Goal: Transaction & Acquisition: Book appointment/travel/reservation

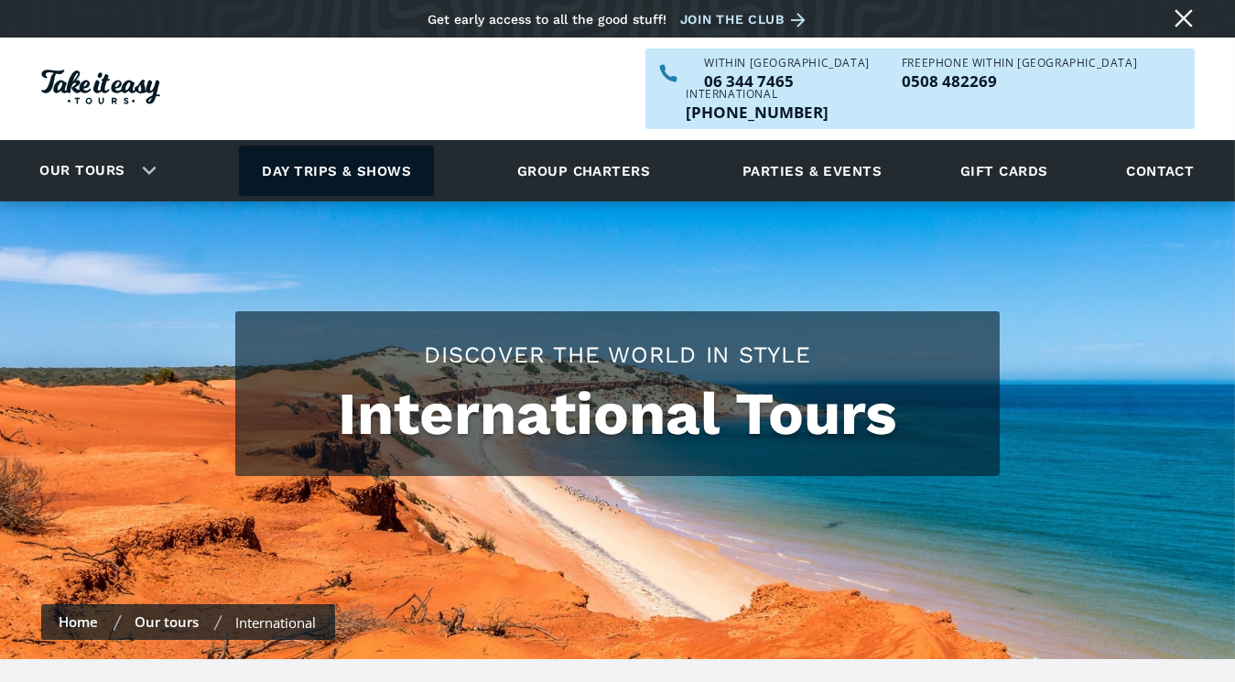
click at [323, 146] on link "Day trips & shows" at bounding box center [336, 171] width 195 height 50
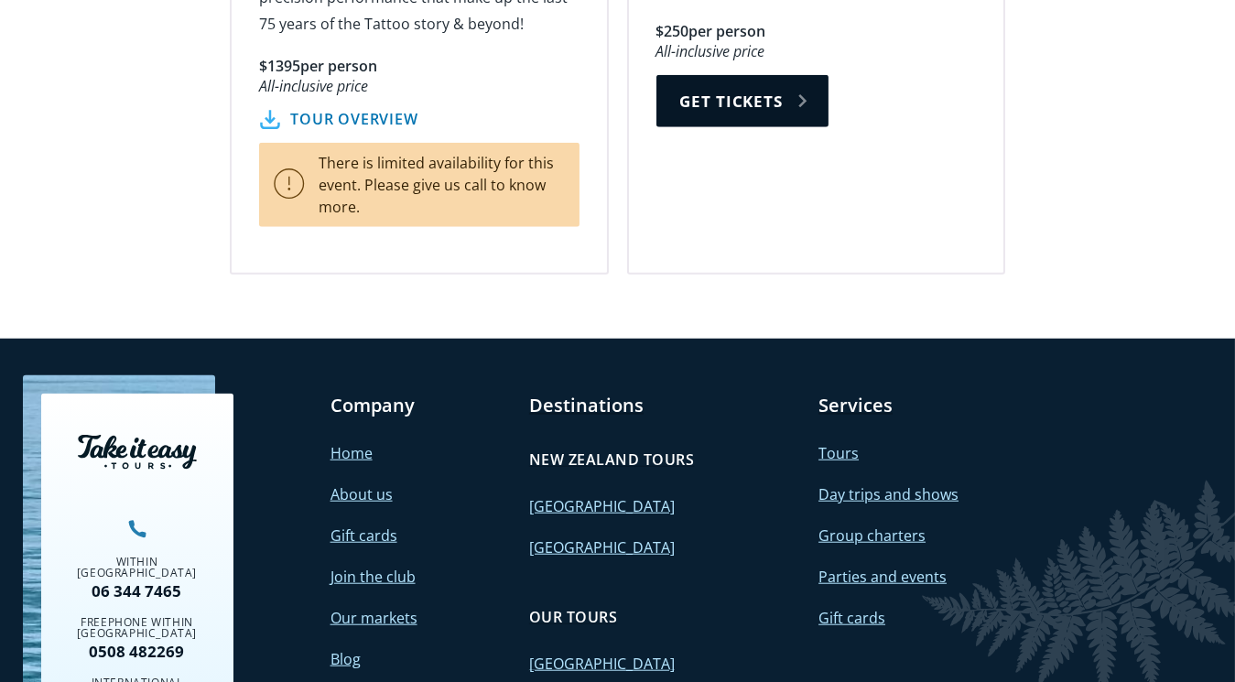
scroll to position [3498, 0]
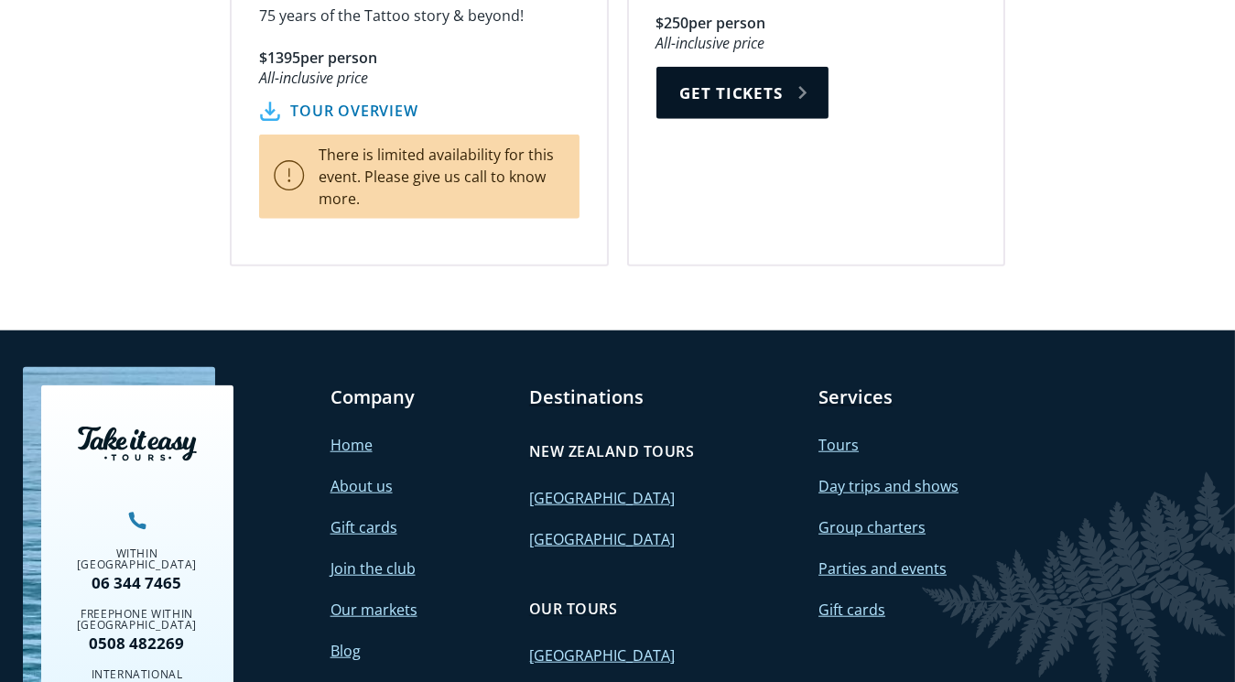
click at [835, 435] on link "Tours" at bounding box center [839, 445] width 40 height 20
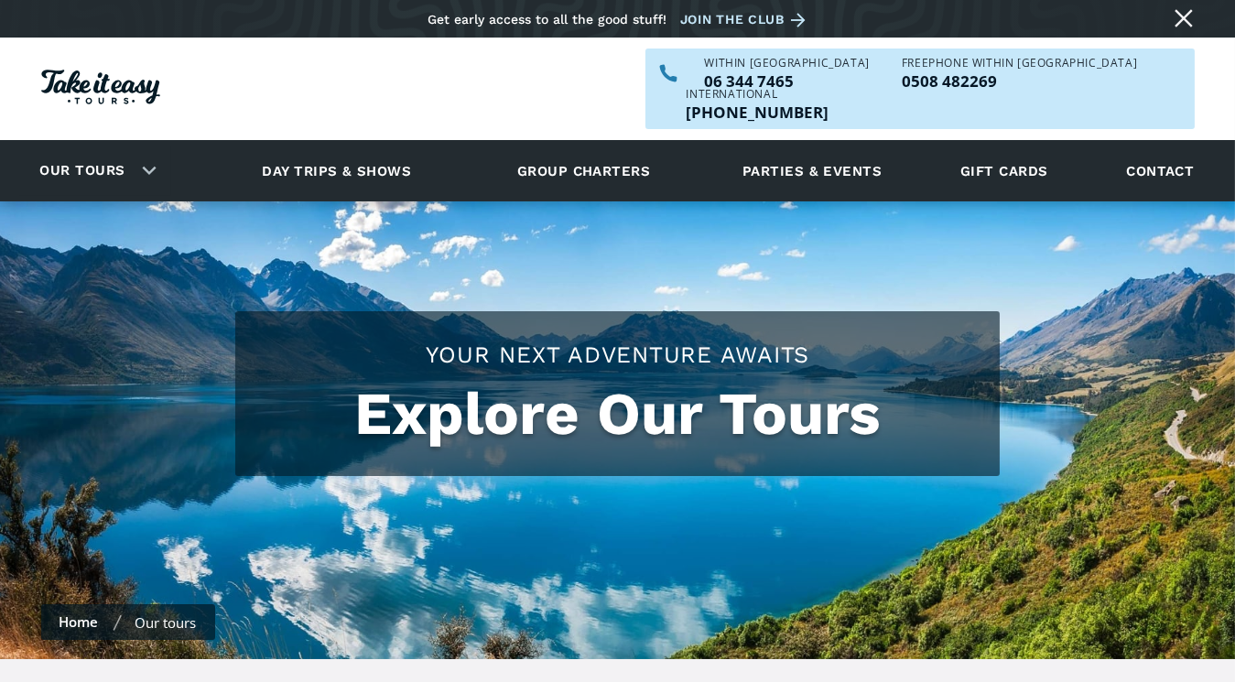
checkbox input "true"
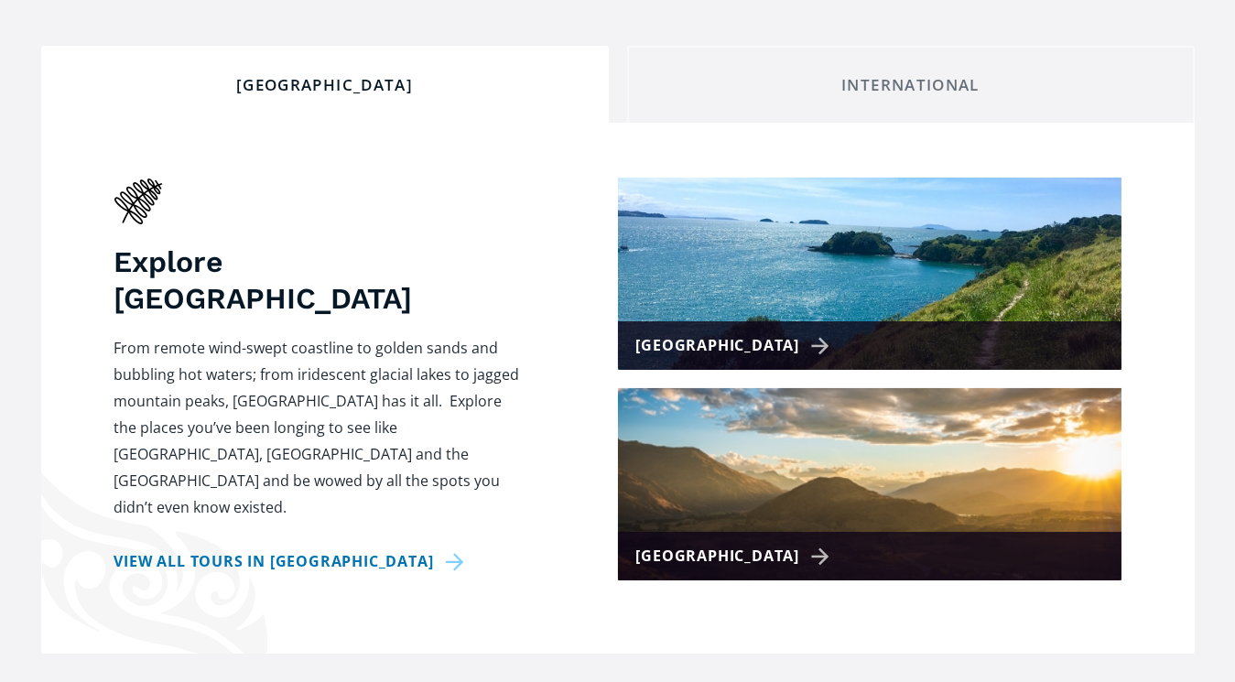
scroll to position [685, 0]
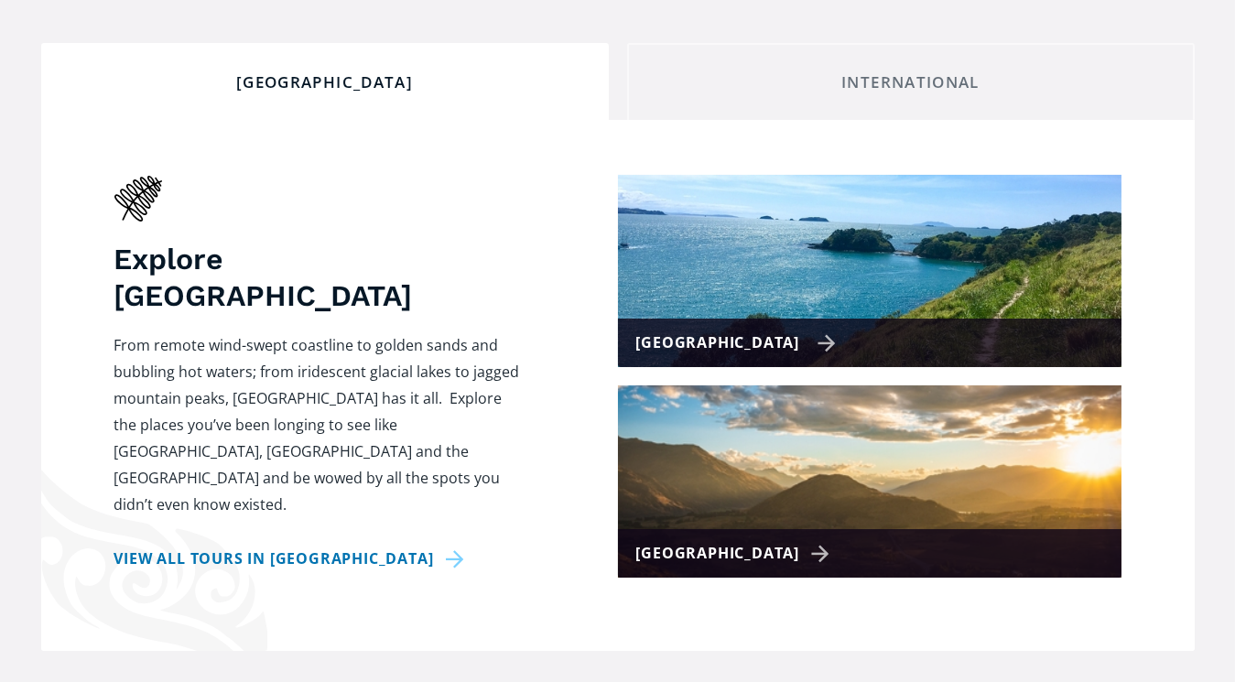
click at [929, 319] on div "[GEOGRAPHIC_DATA]" at bounding box center [870, 343] width 504 height 49
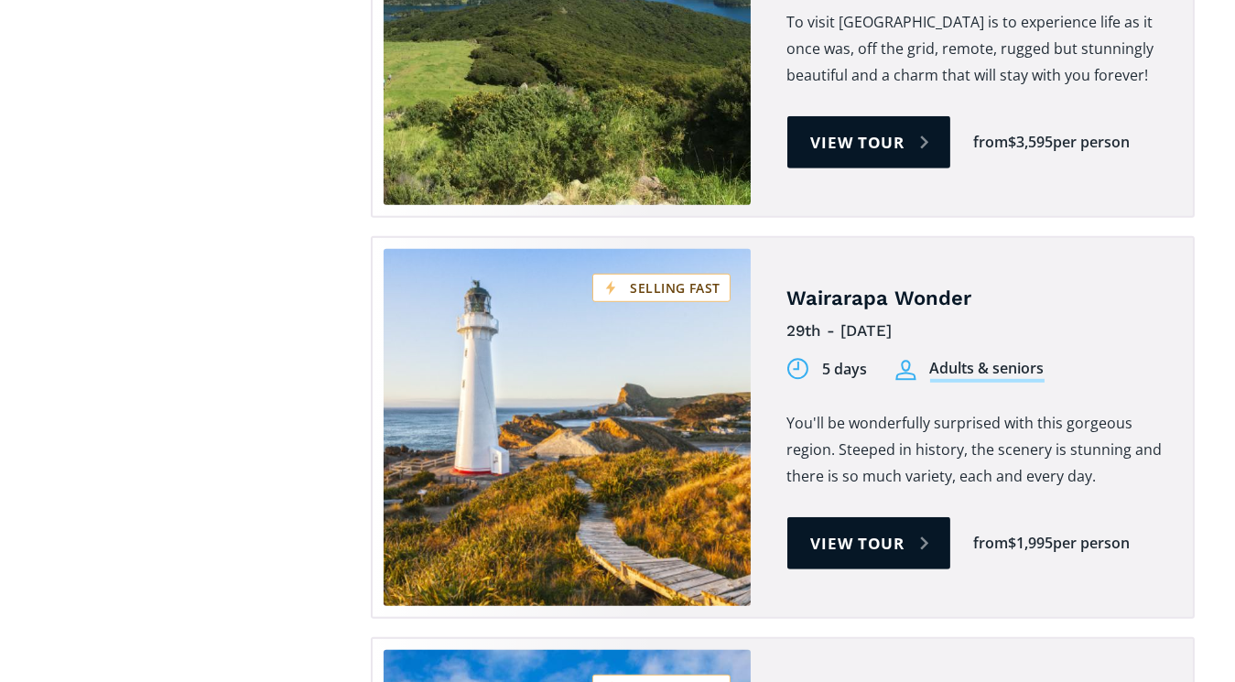
scroll to position [2422, 0]
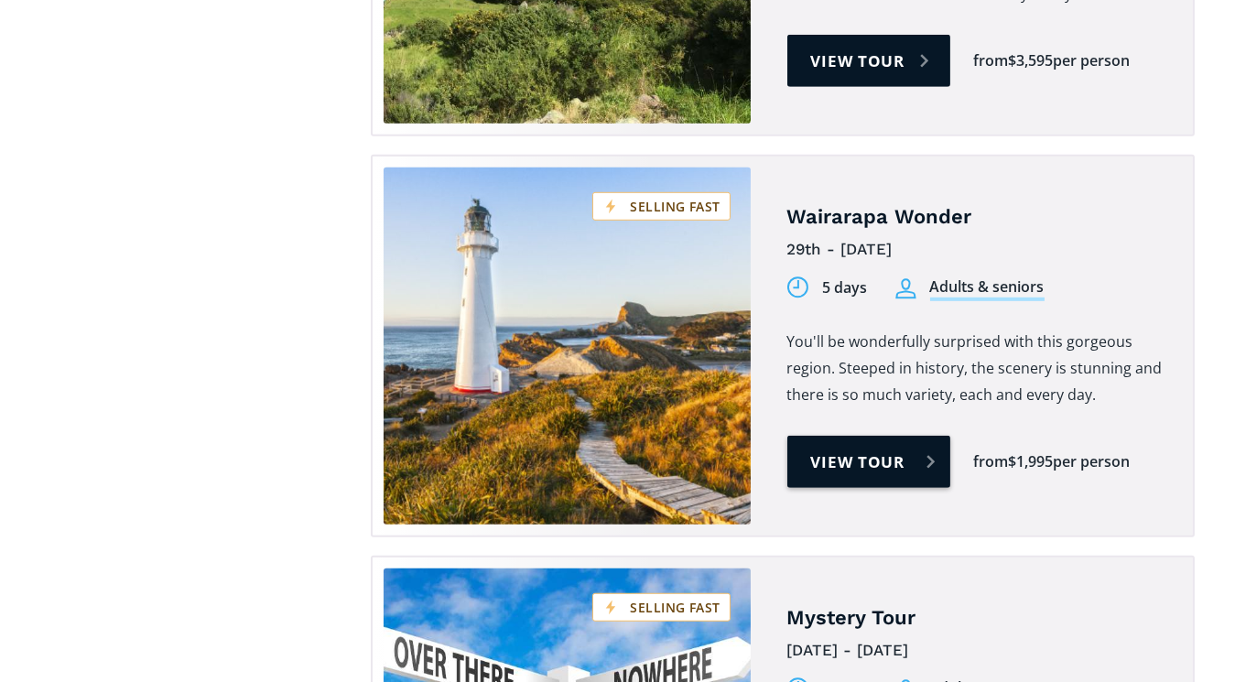
click at [858, 436] on link "View tour" at bounding box center [870, 462] width 164 height 52
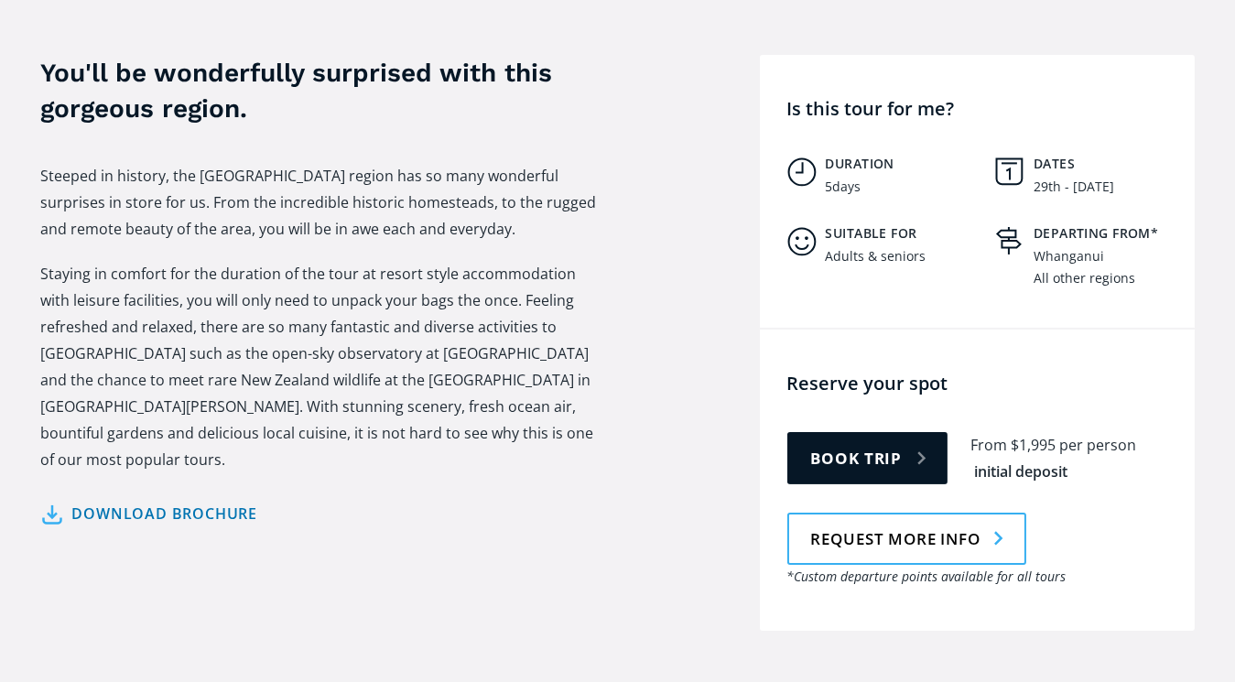
scroll to position [695, 0]
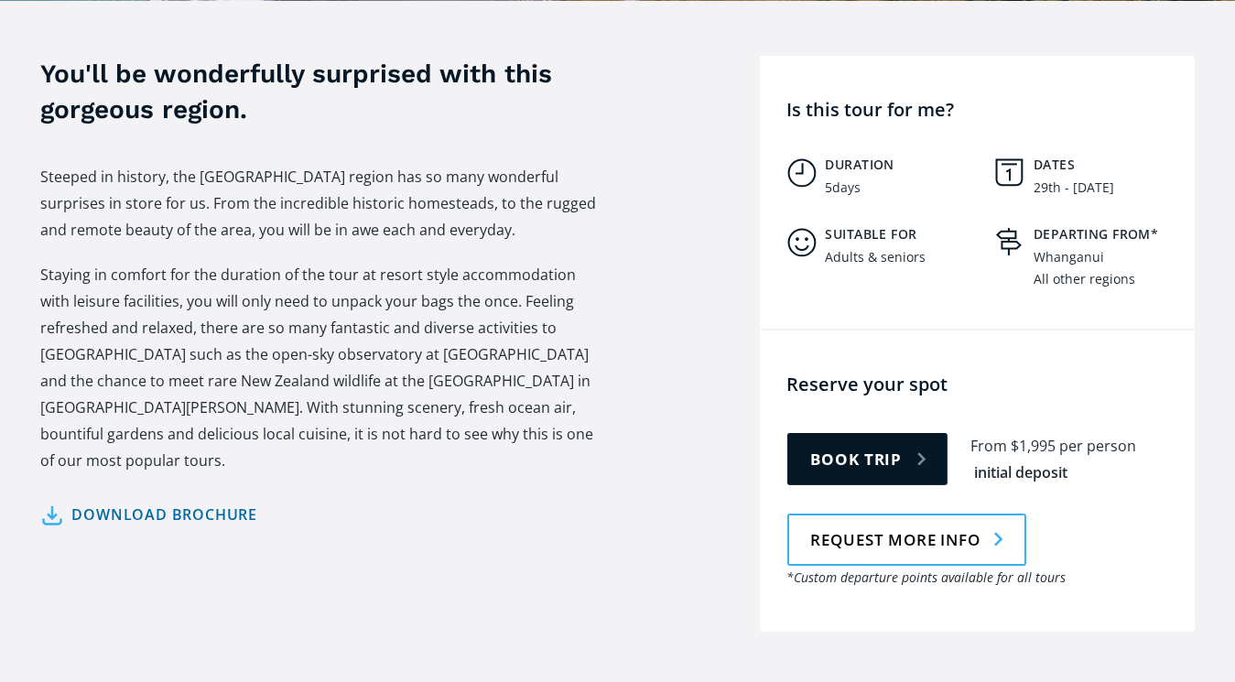
click at [187, 502] on link "Download brochure" at bounding box center [149, 515] width 217 height 27
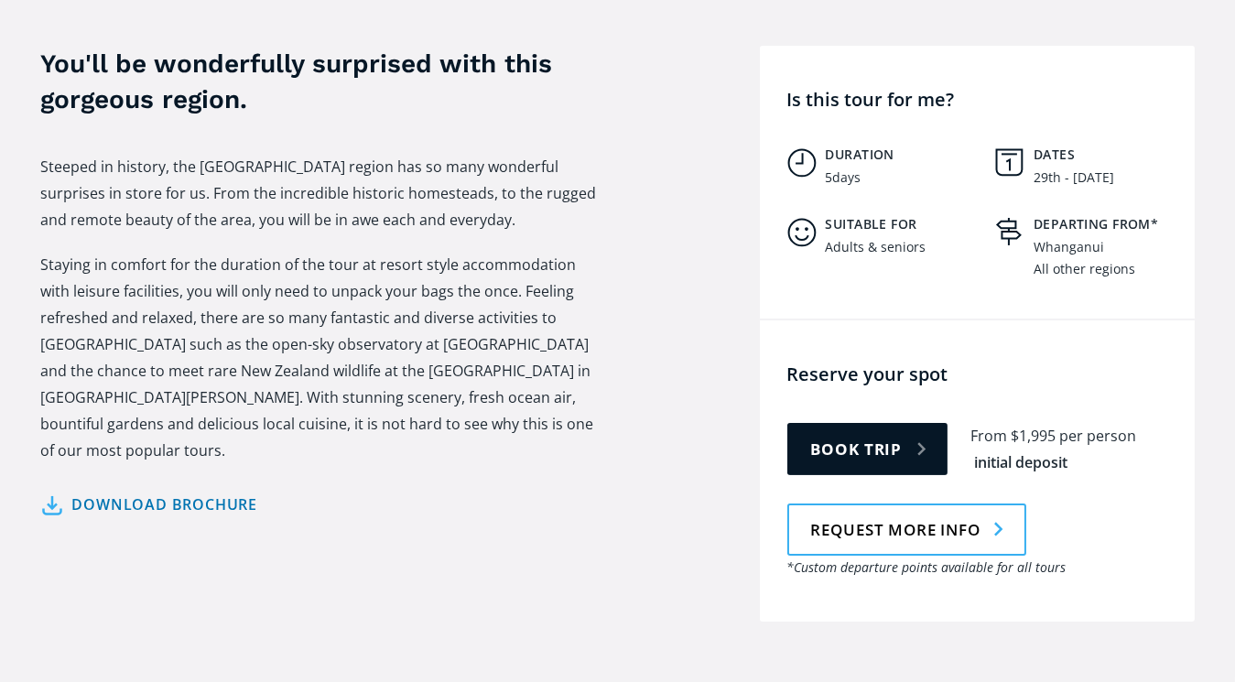
scroll to position [701, 0]
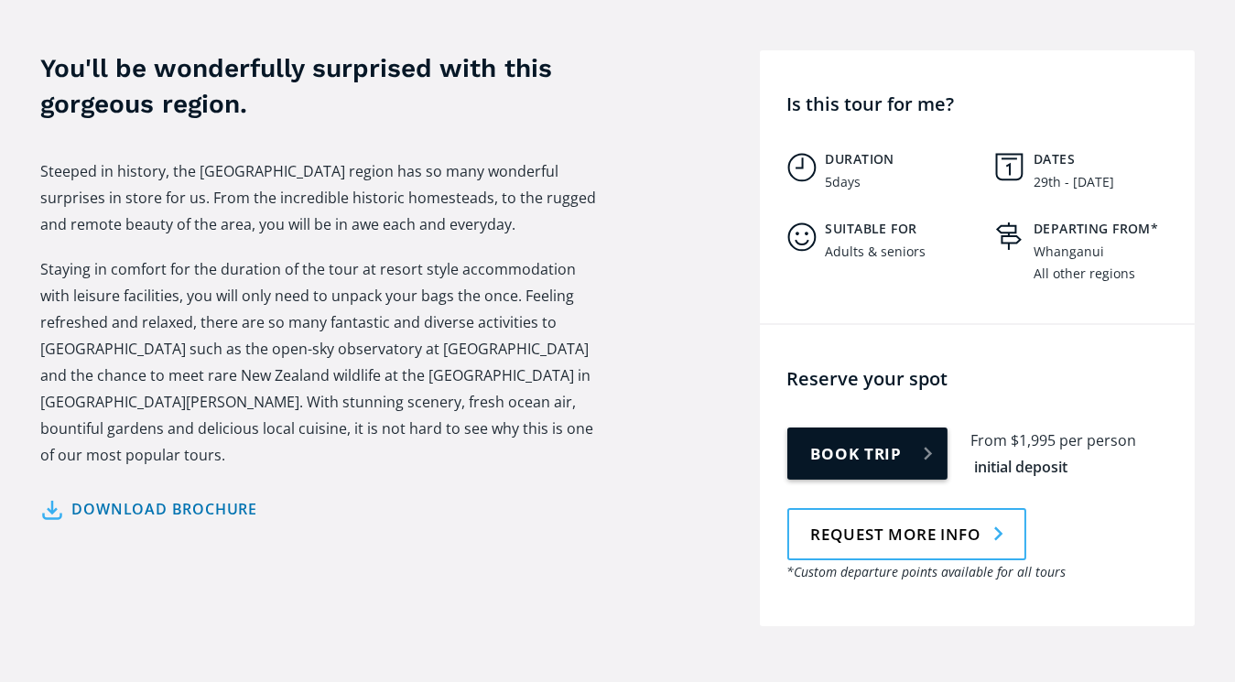
click at [916, 428] on link "Book trip" at bounding box center [868, 454] width 161 height 52
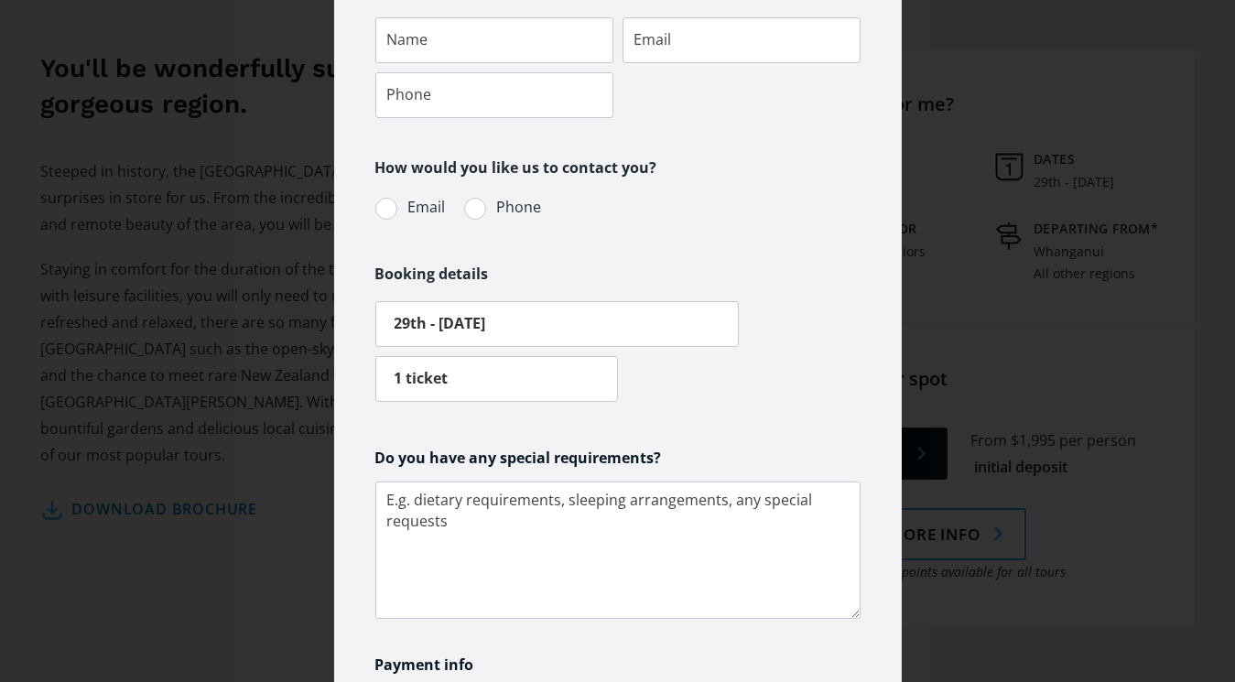
scroll to position [5, 0]
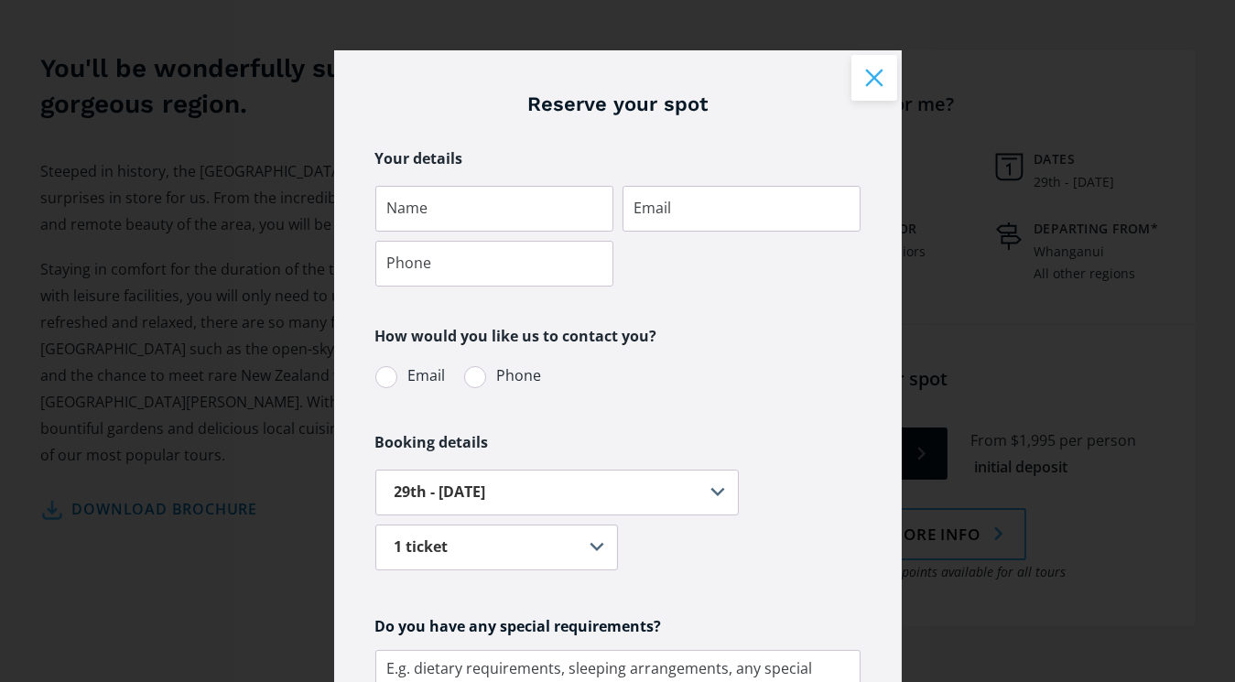
click at [868, 80] on button "Close modal" at bounding box center [875, 78] width 46 height 46
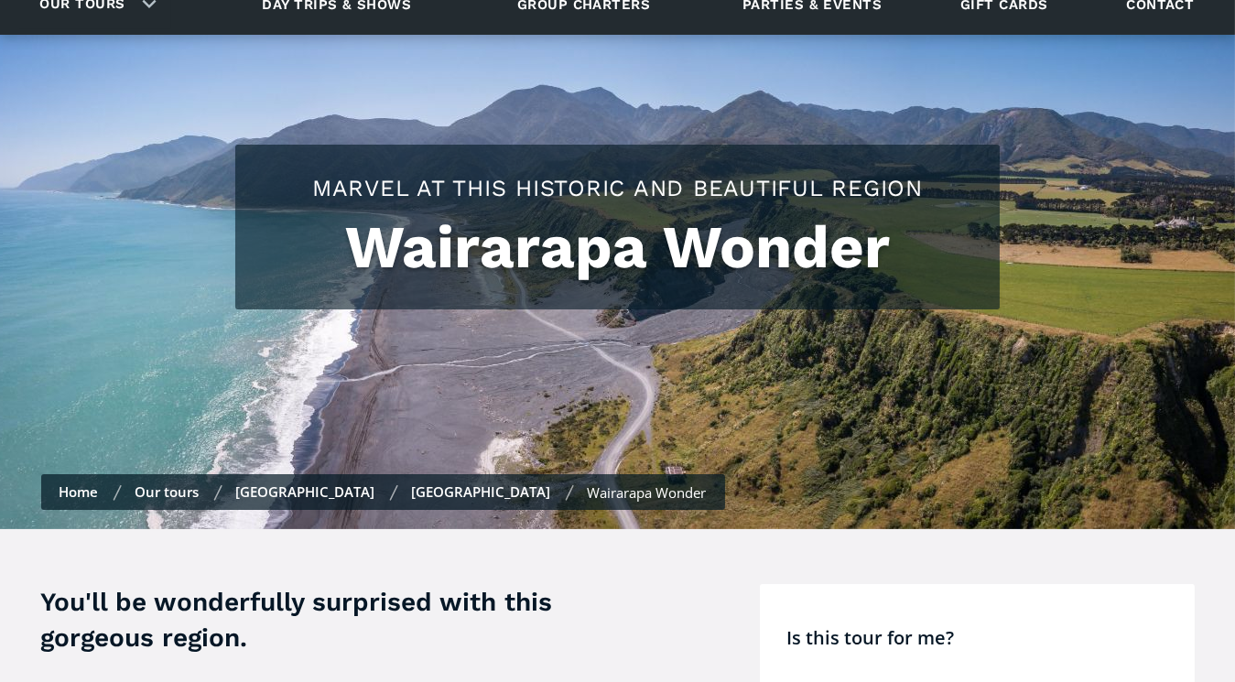
scroll to position [0, 0]
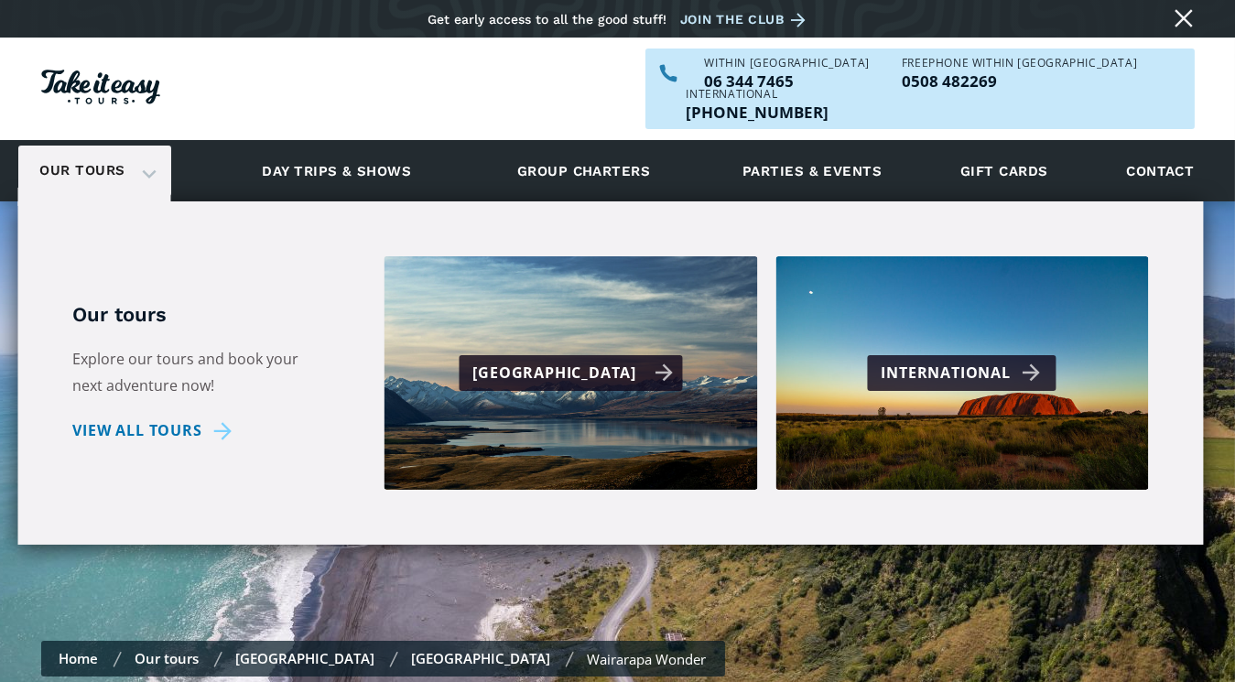
click at [573, 360] on div "[GEOGRAPHIC_DATA]" at bounding box center [573, 373] width 201 height 27
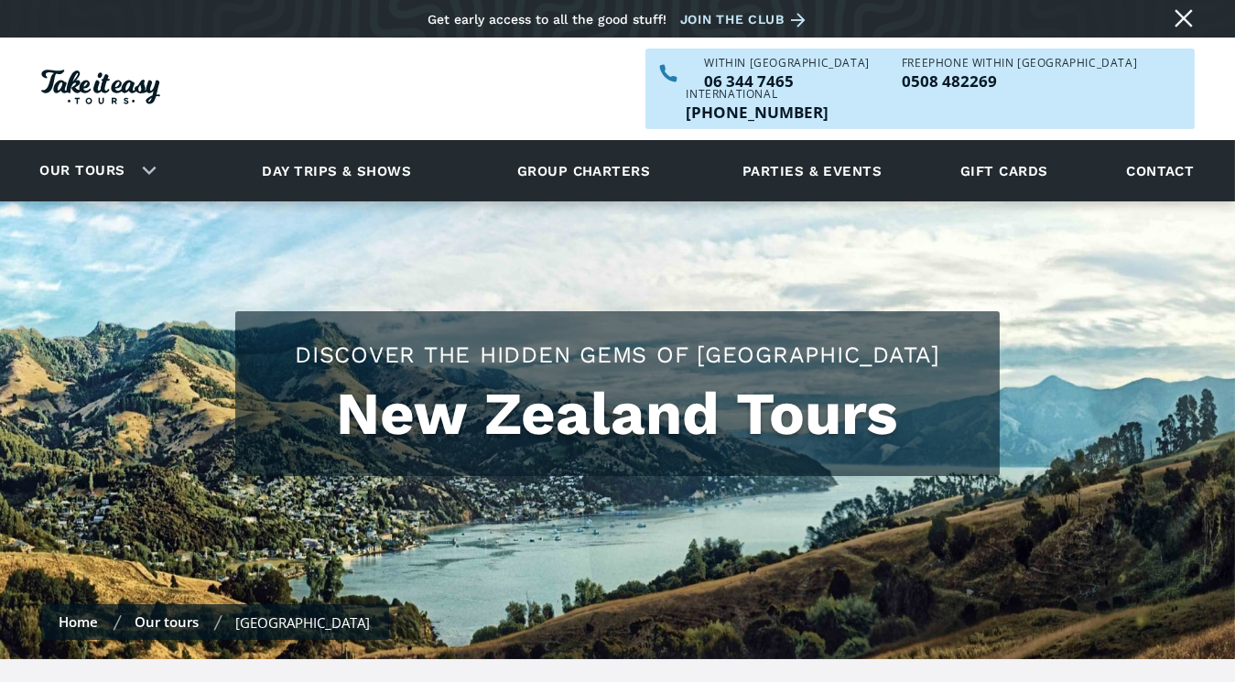
checkbox input "true"
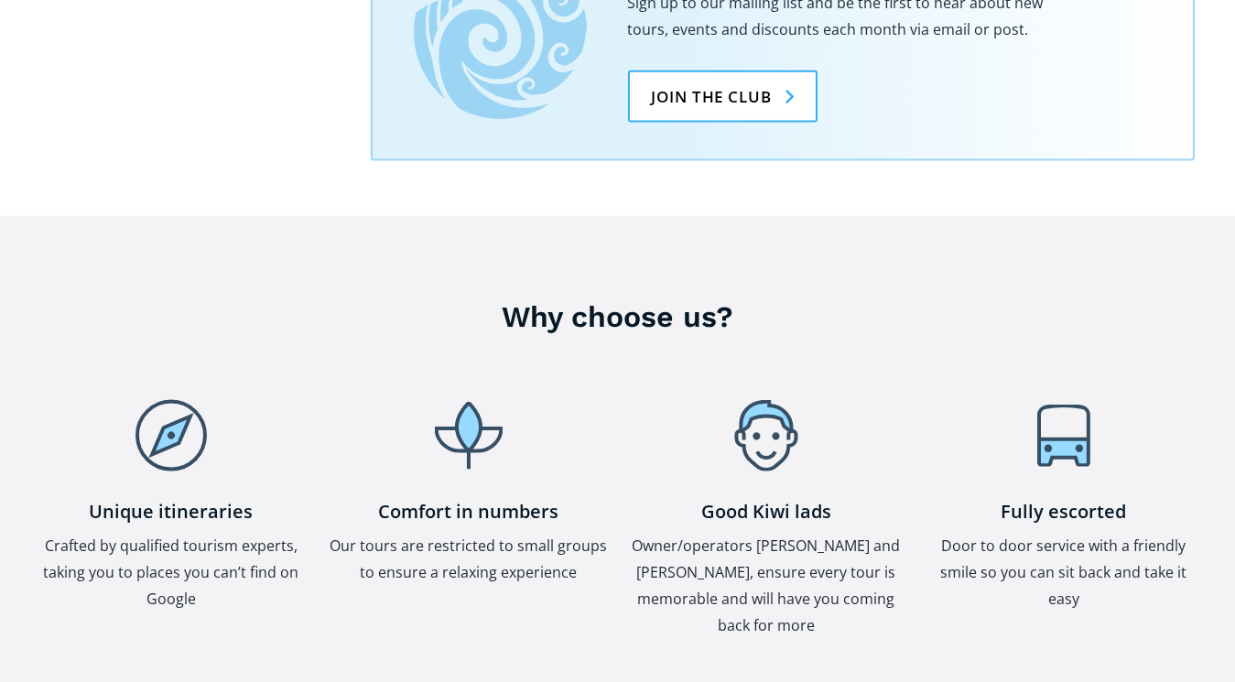
scroll to position [4909, 0]
